Goal: Navigation & Orientation: Understand site structure

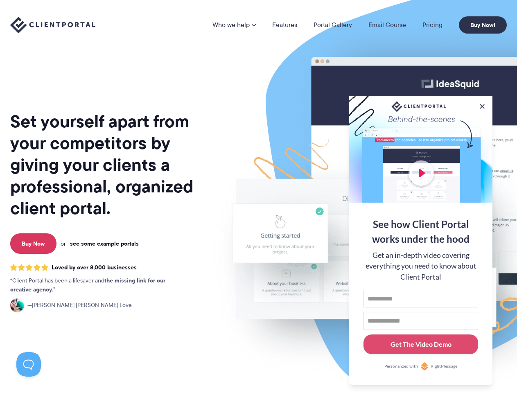
click at [258, 196] on img at bounding box center [427, 203] width 458 height 392
click at [234, 25] on link "Who we help" at bounding box center [233, 25] width 43 height 7
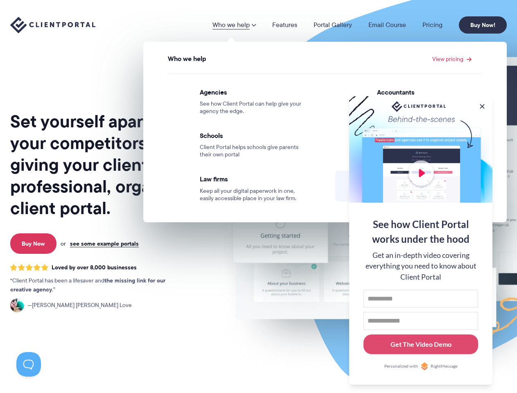
click at [482, 105] on button at bounding box center [482, 106] width 8 height 8
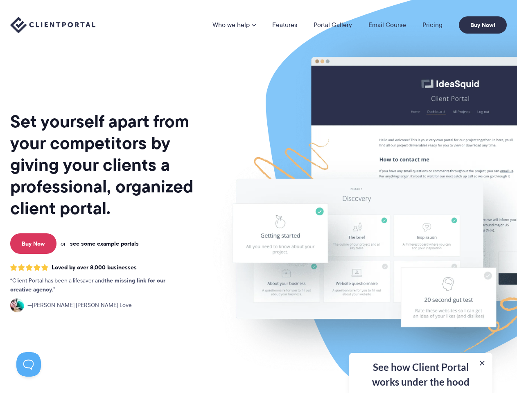
click at [420, 239] on img at bounding box center [427, 203] width 458 height 392
click at [29, 364] on button at bounding box center [28, 364] width 25 height 25
